Goal: Contribute content

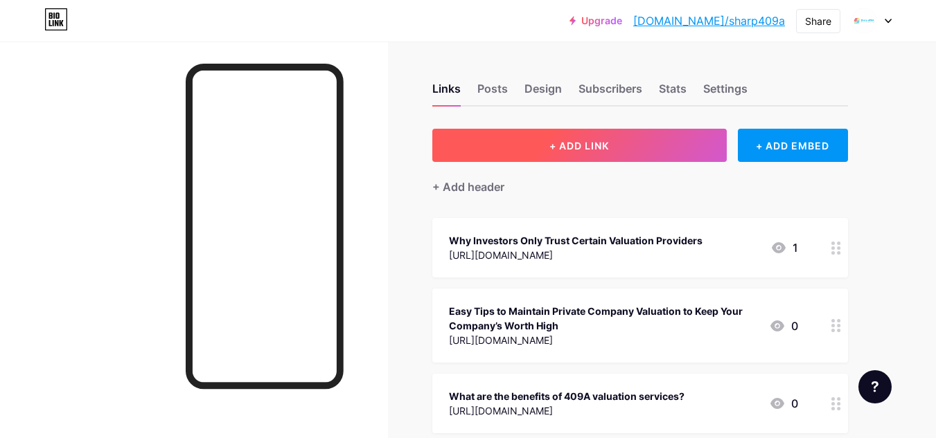
click at [567, 143] on span "+ ADD LINK" at bounding box center [579, 146] width 60 height 12
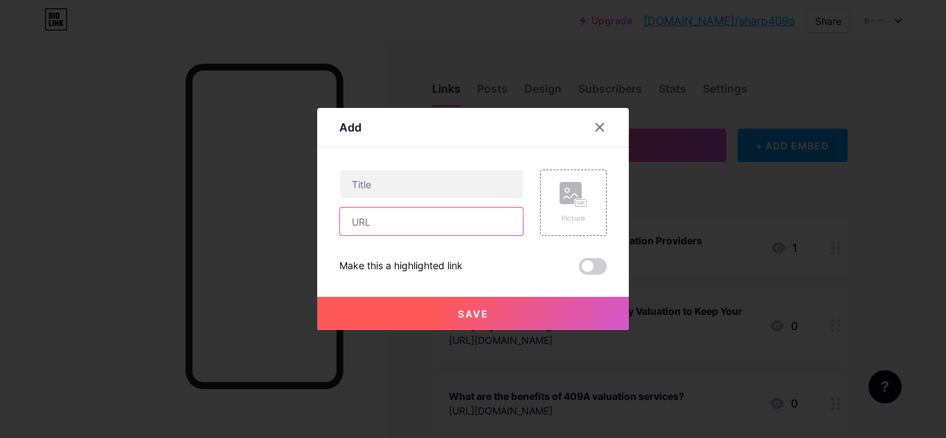
click at [417, 220] on input "text" at bounding box center [431, 222] width 183 height 28
paste input "[URL][DOMAIN_NAME]"
type input "[URL][DOMAIN_NAME]"
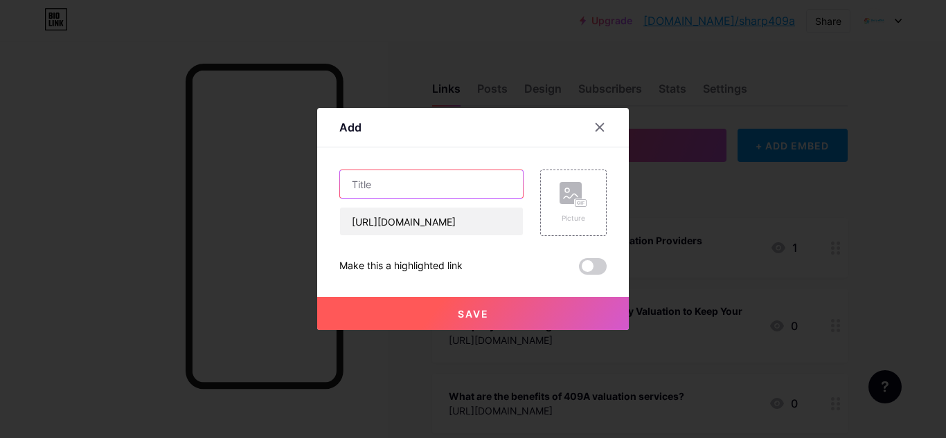
click at [409, 192] on input "text" at bounding box center [431, 184] width 183 height 28
paste input "What Things to Understand About the Process of Business Worth Assessment?"
type input "What Things to Understand About the Process of Business Worth Assessment?"
click at [597, 270] on span at bounding box center [593, 266] width 28 height 17
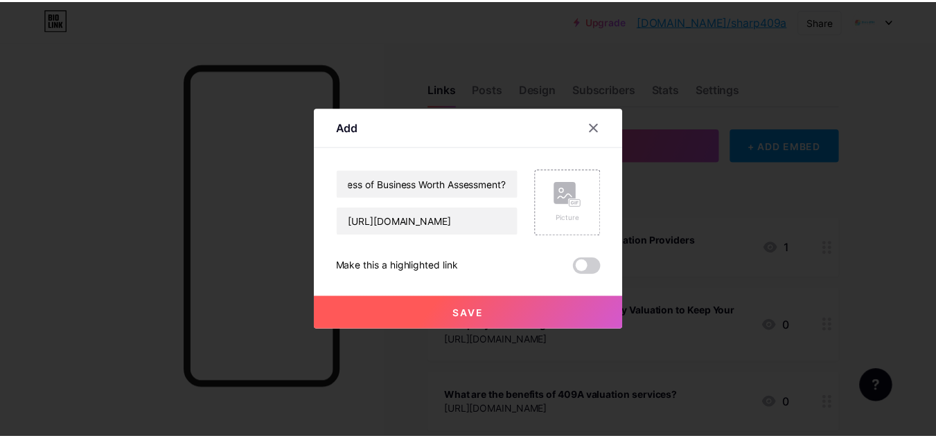
scroll to position [0, 0]
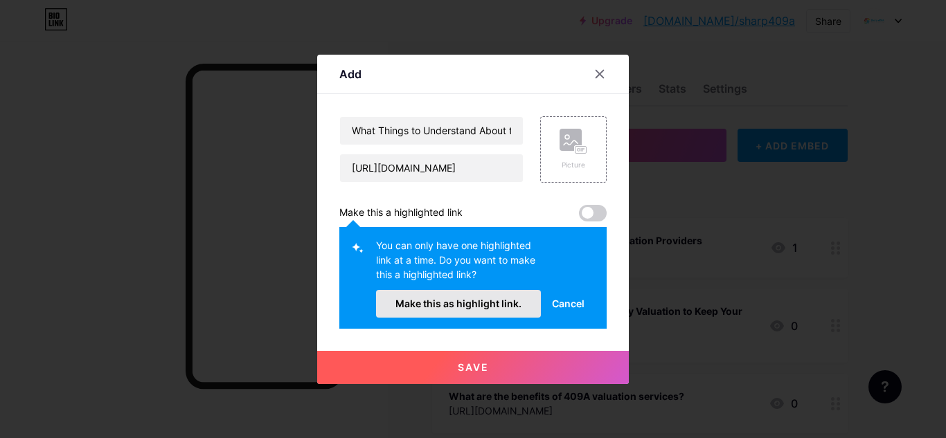
click at [478, 312] on button "Make this as highlight link." at bounding box center [458, 304] width 165 height 28
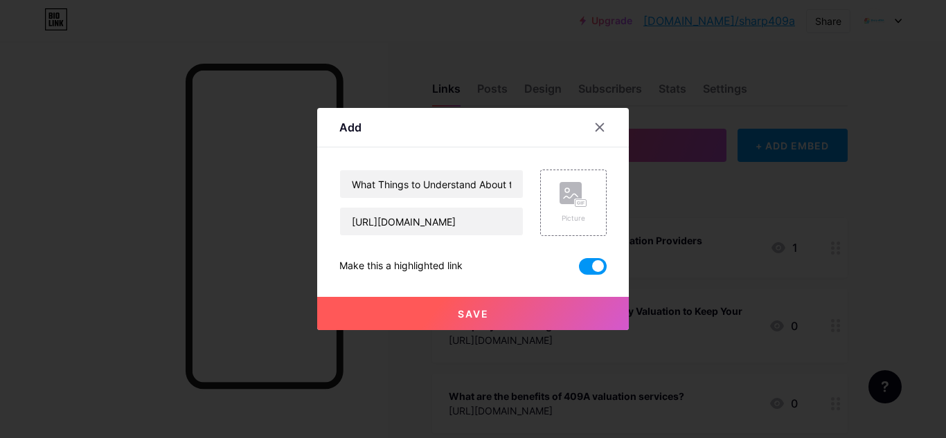
click at [479, 312] on span "Save" at bounding box center [473, 314] width 31 height 12
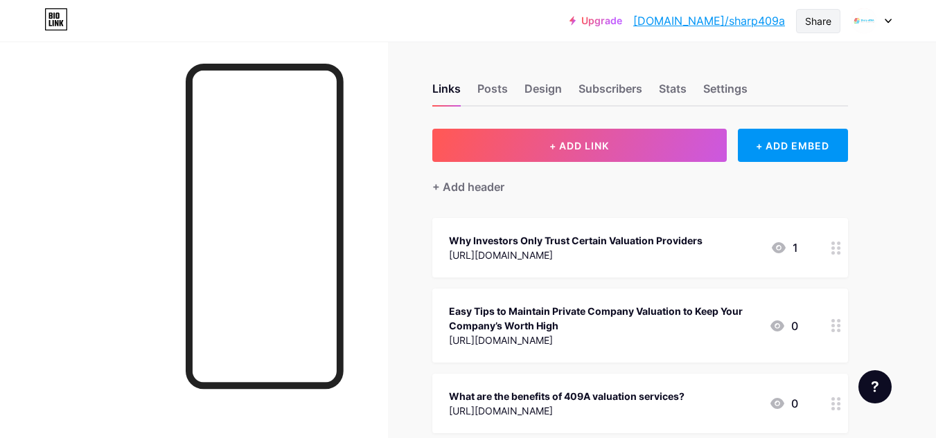
click at [824, 23] on div "Share" at bounding box center [818, 21] width 26 height 15
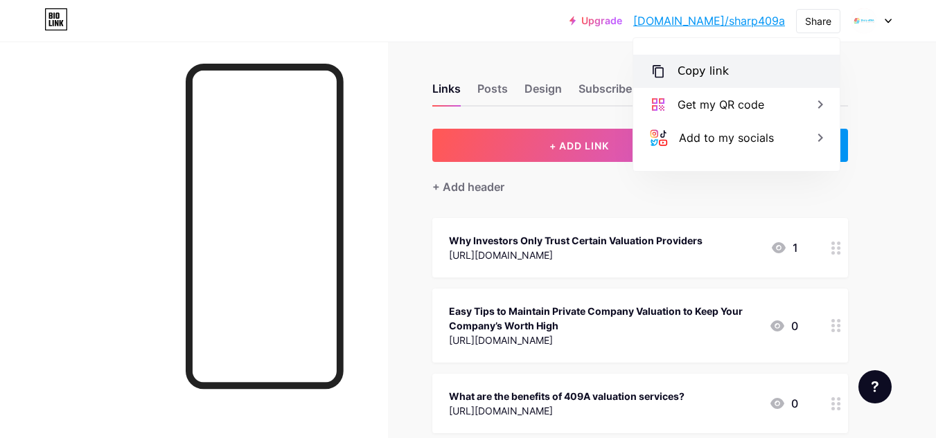
click at [729, 73] on div "Copy link" at bounding box center [736, 71] width 206 height 33
